Goal: Information Seeking & Learning: Learn about a topic

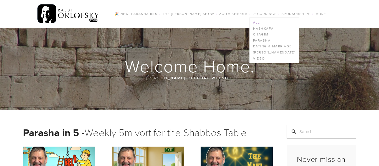
click at [258, 21] on link "All" at bounding box center [274, 22] width 49 height 6
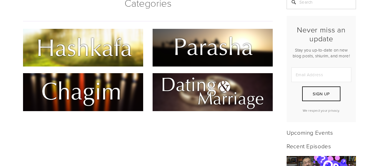
scroll to position [124, 0]
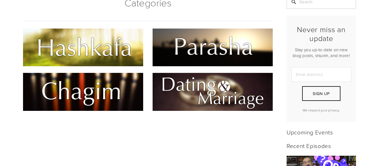
click at [96, 31] on img at bounding box center [83, 48] width 120 height 38
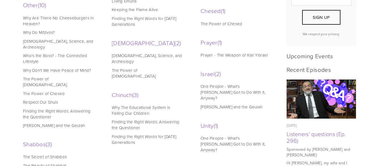
scroll to position [177, 0]
